Goal: Information Seeking & Learning: Learn about a topic

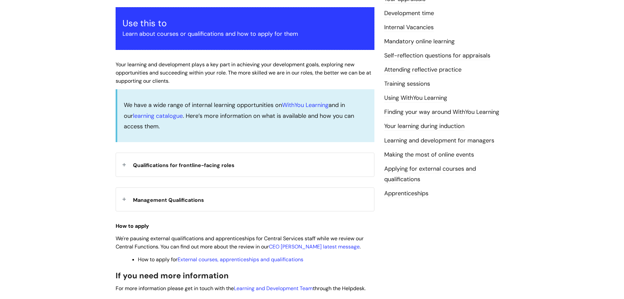
scroll to position [131, 0]
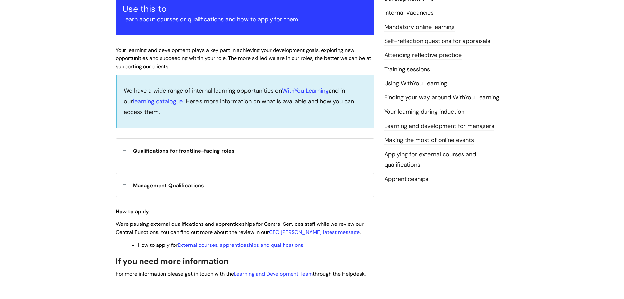
click at [179, 143] on div "Qualifications for frontline-facing roles" at bounding box center [245, 149] width 258 height 23
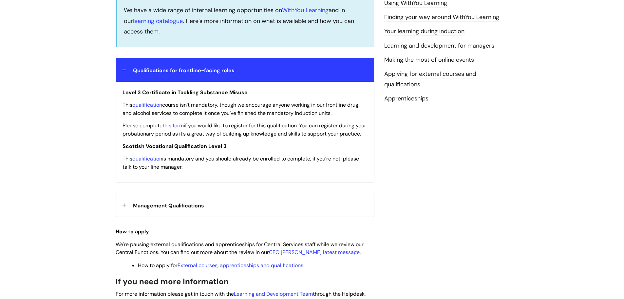
scroll to position [229, 0]
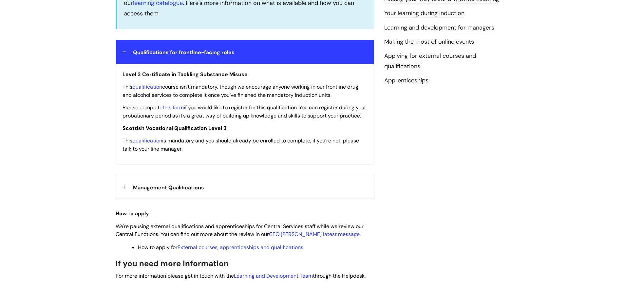
click at [177, 191] on span "Management Qualifications" at bounding box center [168, 187] width 71 height 7
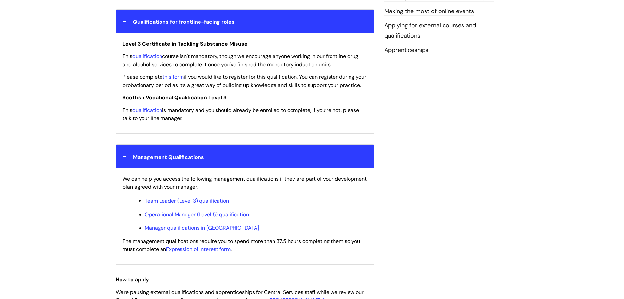
scroll to position [328, 0]
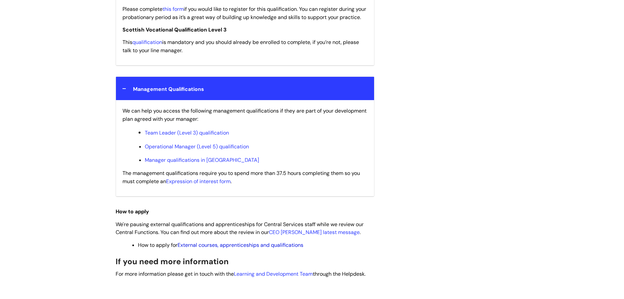
click at [237, 248] on link "External courses, apprenticeships and qualifications" at bounding box center [241, 244] width 126 height 7
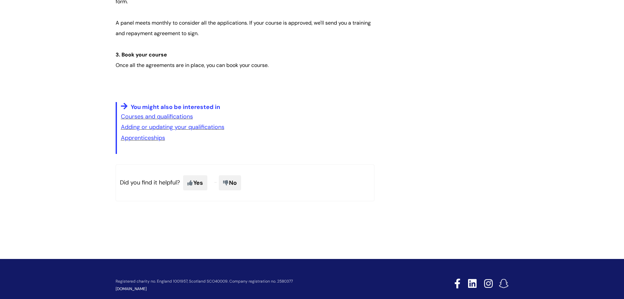
scroll to position [590, 0]
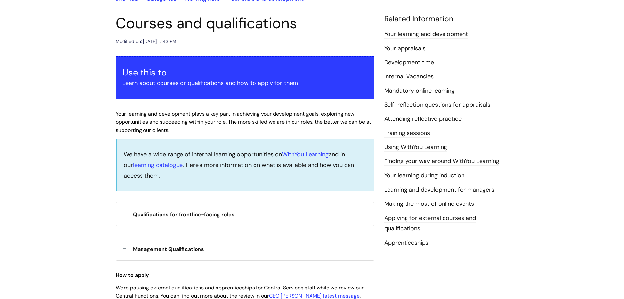
scroll to position [58, 0]
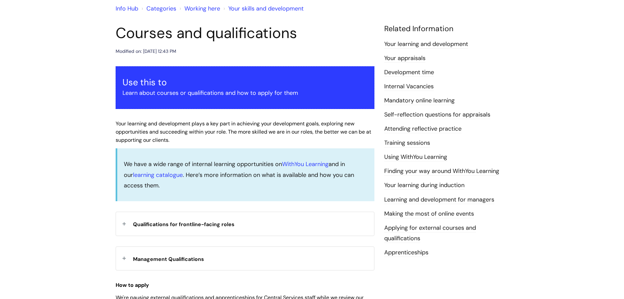
click at [176, 229] on div "Qualifications for frontline-facing roles" at bounding box center [245, 223] width 258 height 23
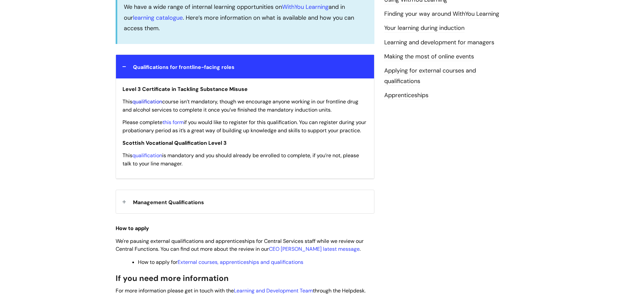
scroll to position [222, 0]
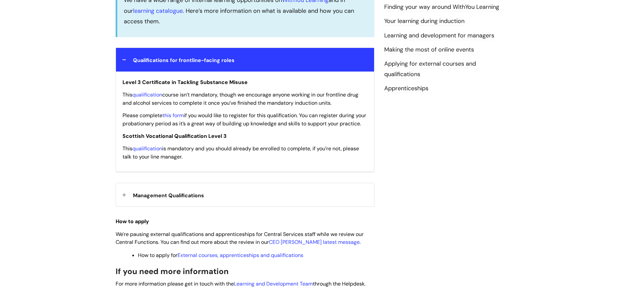
click at [180, 199] on span "Management Qualifications" at bounding box center [168, 195] width 71 height 7
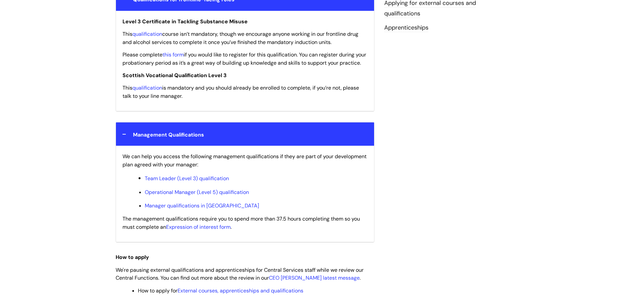
scroll to position [287, 0]
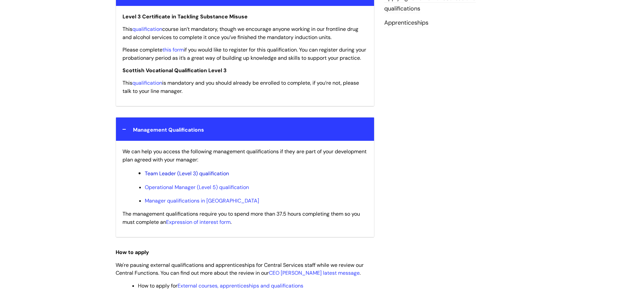
click at [193, 177] on link "Team Leader (Level 3) qualification" at bounding box center [187, 173] width 84 height 7
